Goal: Complete application form

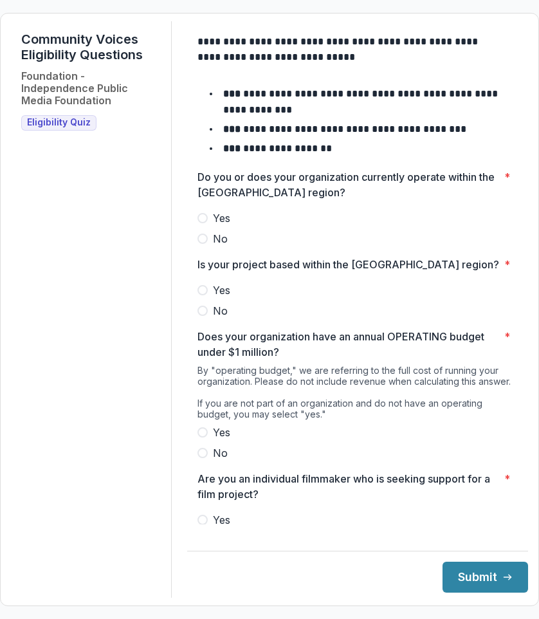
scroll to position [150, 0]
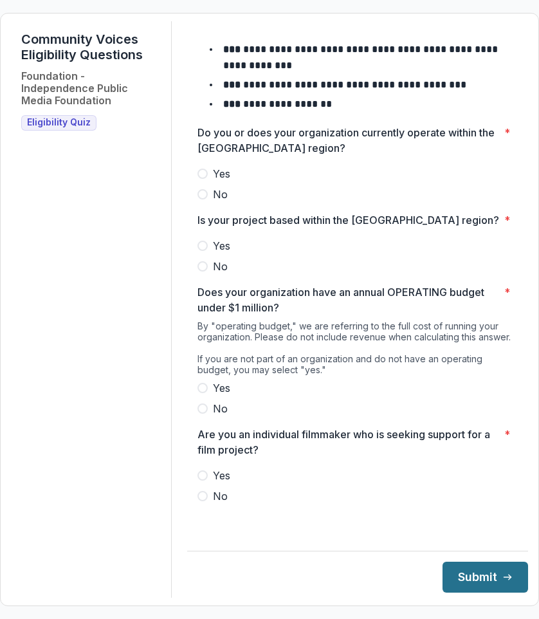
click at [447, 576] on button "Submit" at bounding box center [486, 577] width 86 height 31
click at [208, 169] on span at bounding box center [203, 174] width 10 height 10
click at [208, 247] on span at bounding box center [203, 246] width 10 height 10
click at [209, 417] on label "No" at bounding box center [358, 408] width 321 height 15
click at [208, 502] on span at bounding box center [203, 496] width 10 height 10
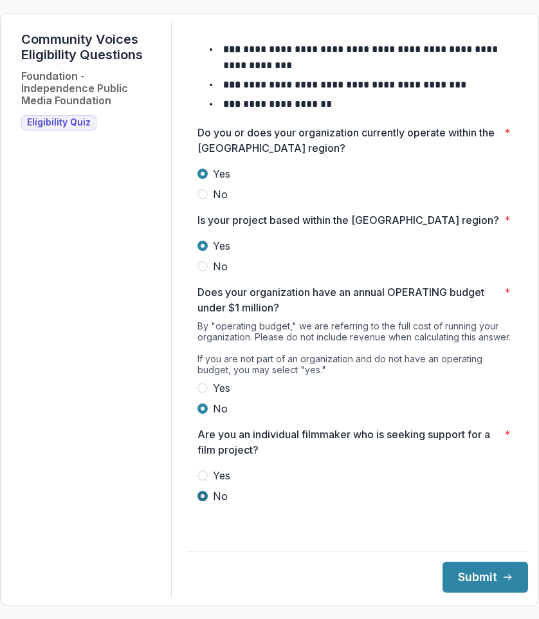
scroll to position [0, 0]
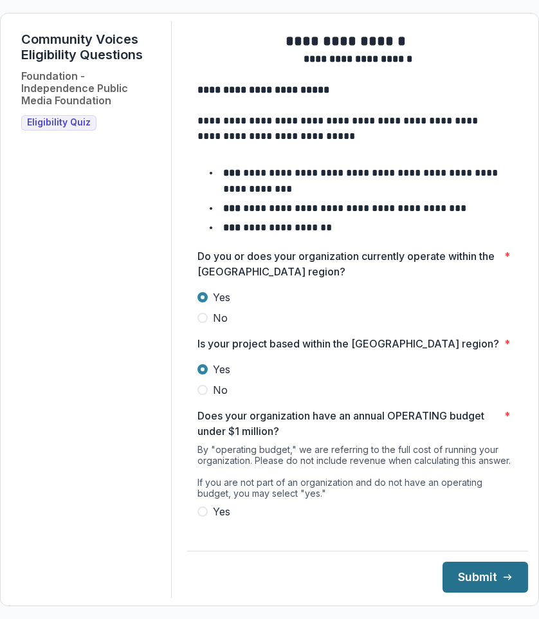
click at [453, 581] on button "Submit" at bounding box center [486, 577] width 86 height 31
click at [208, 303] on span at bounding box center [203, 297] width 10 height 10
click at [215, 377] on label "Yes" at bounding box center [358, 369] width 321 height 15
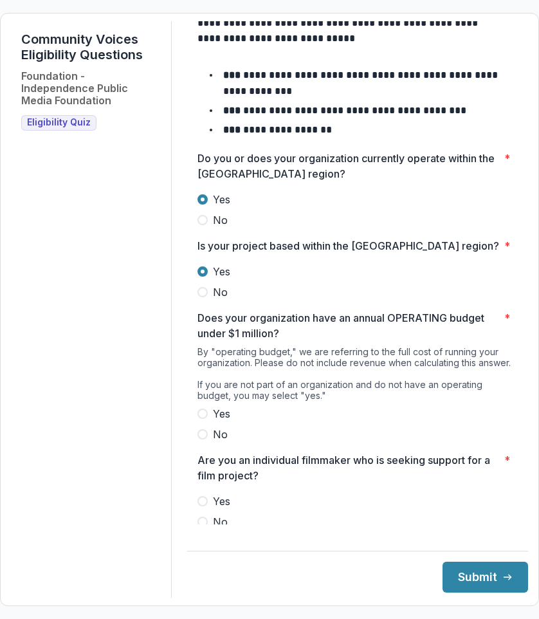
scroll to position [150, 0]
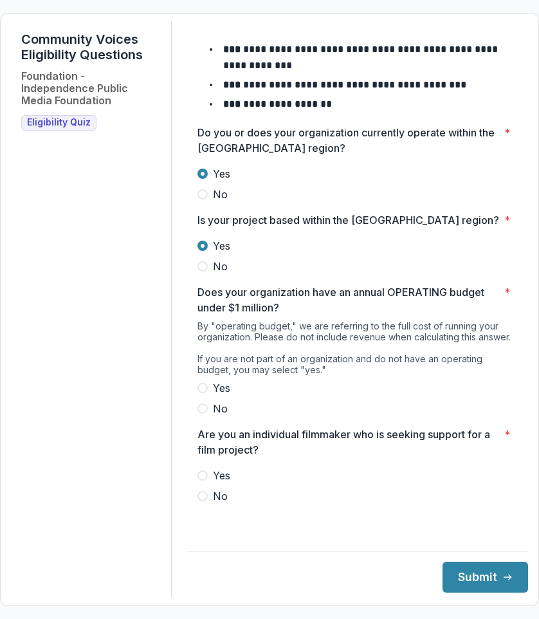
click at [208, 393] on span at bounding box center [203, 388] width 10 height 10
click at [208, 502] on span at bounding box center [203, 496] width 10 height 10
click at [489, 583] on button "Submit" at bounding box center [486, 577] width 86 height 31
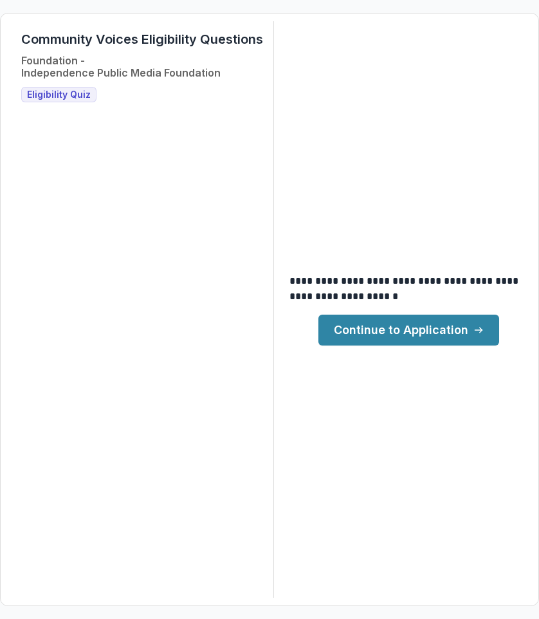
click at [377, 333] on link "Continue to Application" at bounding box center [409, 330] width 181 height 31
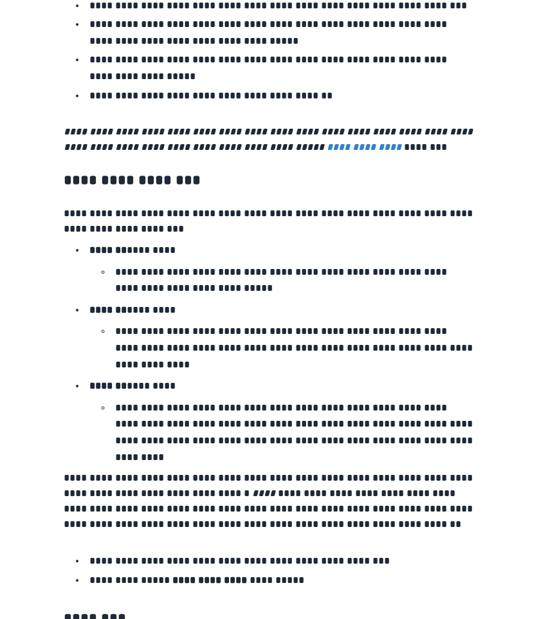
scroll to position [2055, 0]
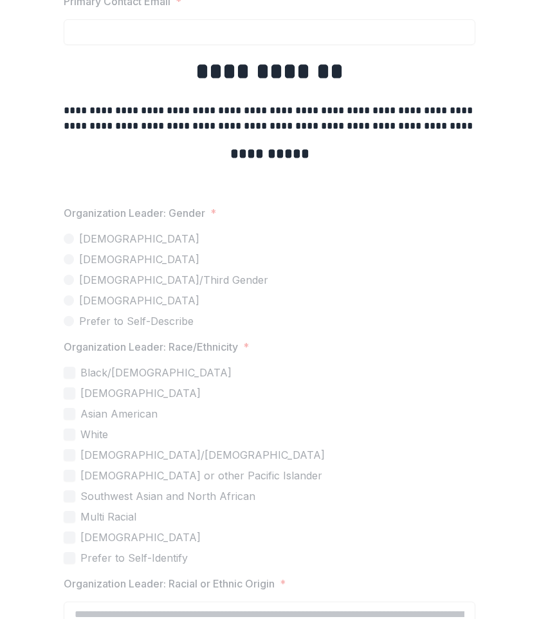
scroll to position [2909, 0]
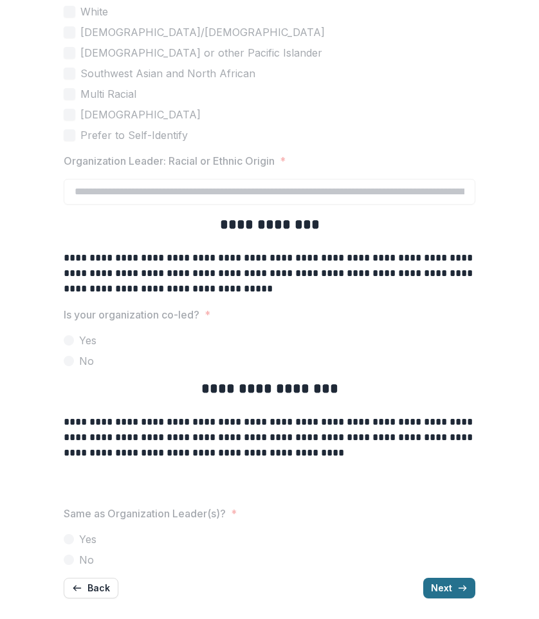
click at [446, 592] on button "Next" at bounding box center [450, 588] width 52 height 21
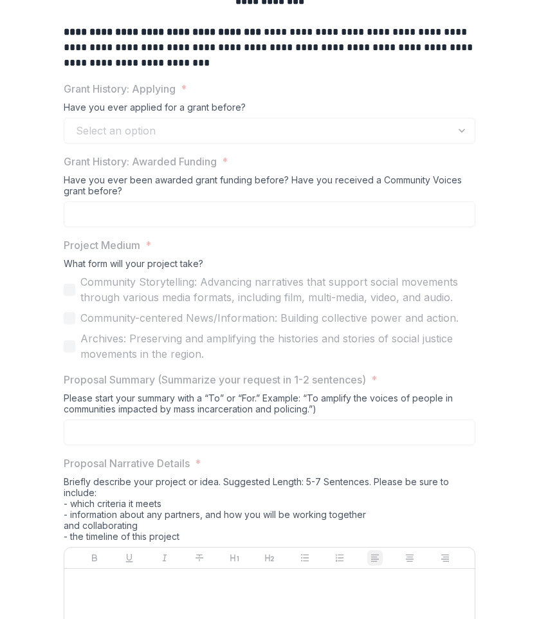
scroll to position [736, 0]
